Goal: Transaction & Acquisition: Purchase product/service

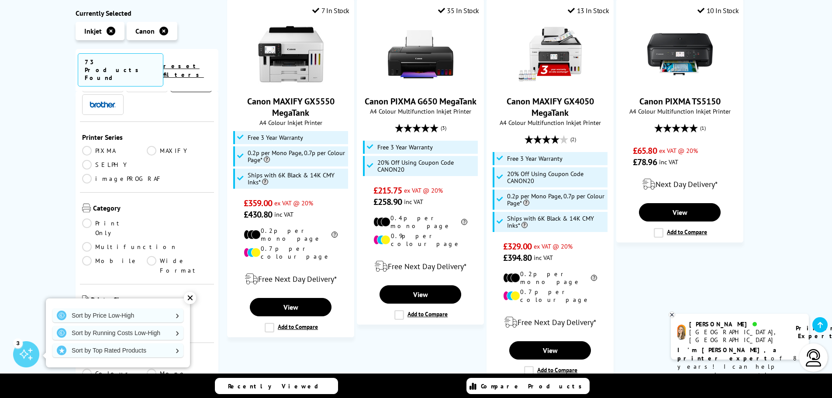
scroll to position [87, 0]
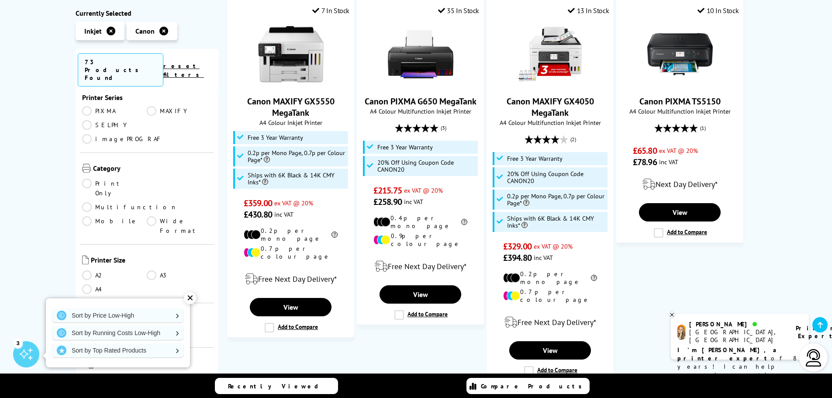
click at [152, 329] on link "Mono" at bounding box center [179, 334] width 65 height 10
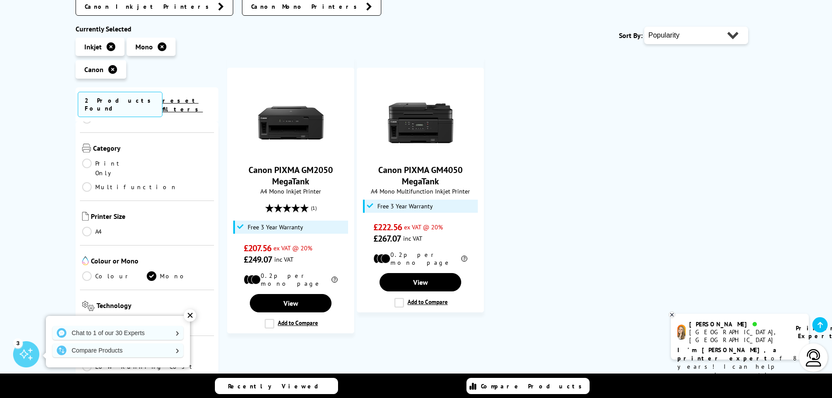
scroll to position [175, 0]
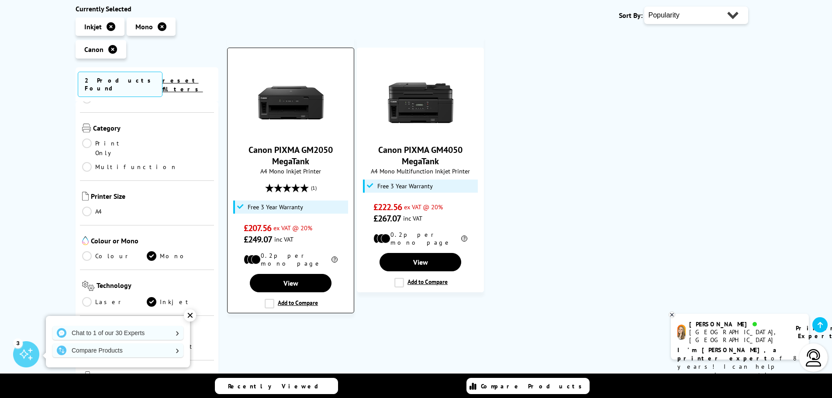
click at [303, 106] on img at bounding box center [291, 103] width 66 height 66
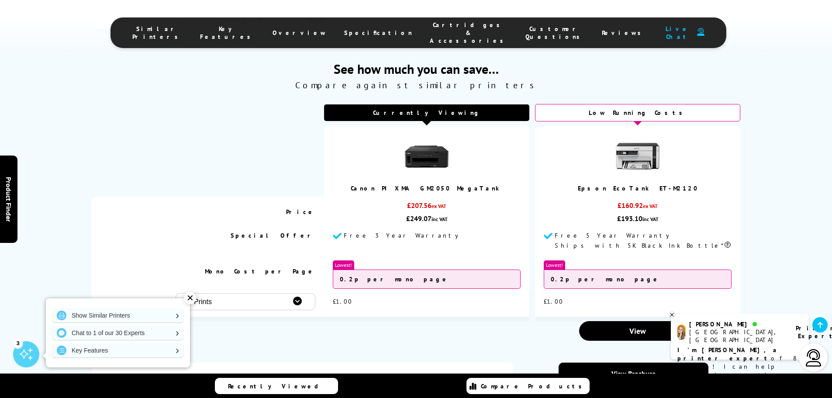
scroll to position [612, 0]
